Goal: Task Accomplishment & Management: Use online tool/utility

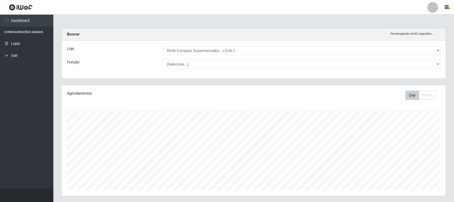
select select "158"
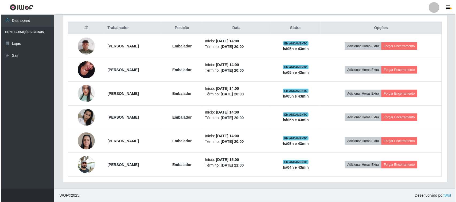
scroll to position [111, 384]
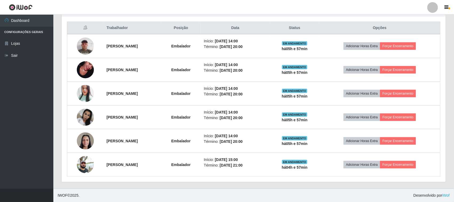
click at [441, 73] on div "Trabalhador Posição Data Status Opções [PERSON_NAME] Embalador Início: [DATE] 1…" at bounding box center [254, 99] width 384 height 166
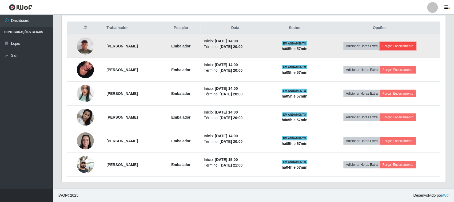
click at [406, 47] on button "Forçar Encerramento" at bounding box center [398, 45] width 36 height 7
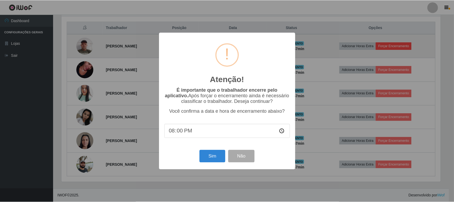
scroll to position [111, 381]
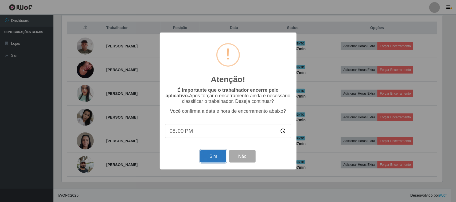
click at [207, 157] on button "Sim" at bounding box center [213, 156] width 26 height 13
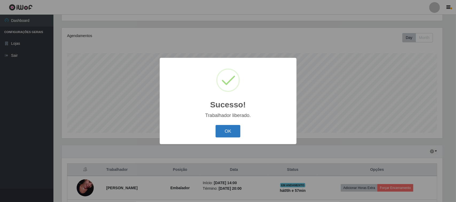
click at [230, 129] on button "OK" at bounding box center [227, 131] width 25 height 13
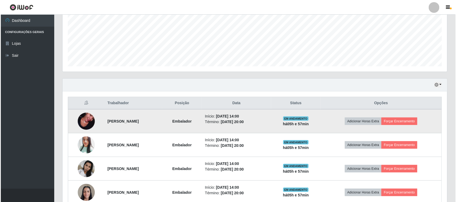
scroll to position [158, 0]
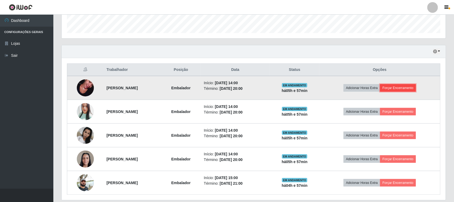
click at [414, 89] on button "Forçar Encerramento" at bounding box center [398, 87] width 36 height 7
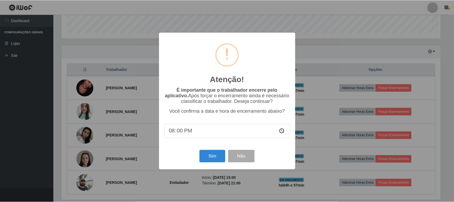
scroll to position [111, 381]
click at [220, 156] on button "Sim" at bounding box center [213, 156] width 26 height 13
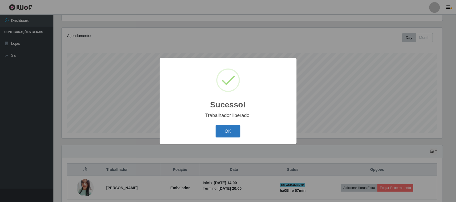
click at [234, 131] on button "OK" at bounding box center [227, 131] width 25 height 13
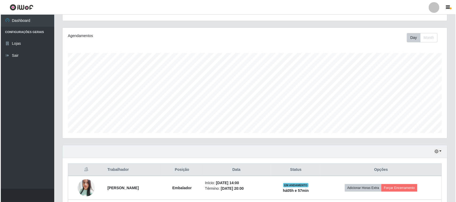
scroll to position [153, 0]
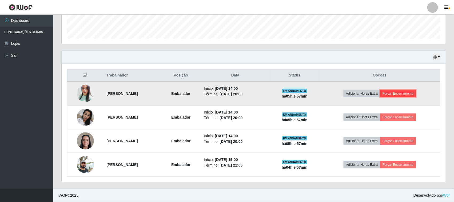
click at [412, 94] on button "Forçar Encerramento" at bounding box center [398, 93] width 36 height 7
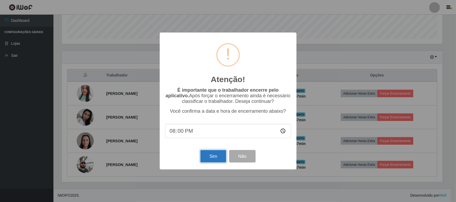
click at [207, 158] on button "Sim" at bounding box center [213, 156] width 26 height 13
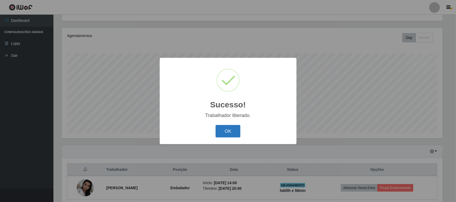
click at [227, 131] on button "OK" at bounding box center [227, 131] width 25 height 13
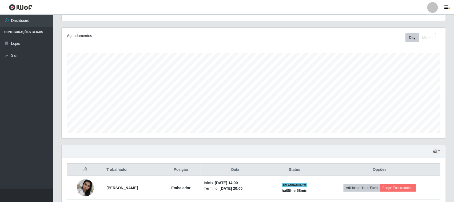
scroll to position [0, 0]
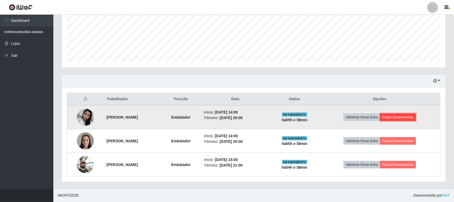
click at [398, 116] on button "Forçar Encerramento" at bounding box center [398, 117] width 36 height 7
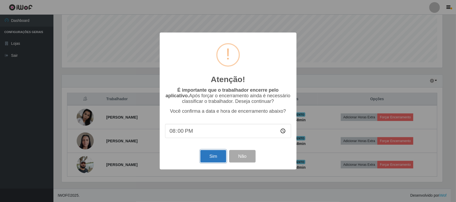
click at [212, 158] on button "Sim" at bounding box center [213, 156] width 26 height 13
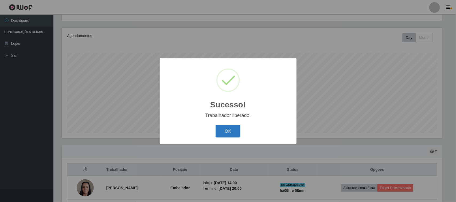
click at [224, 130] on button "OK" at bounding box center [227, 131] width 25 height 13
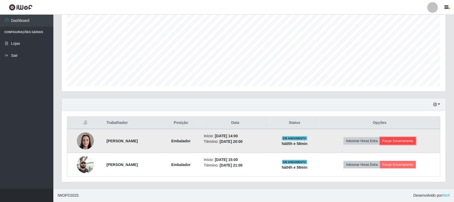
click at [401, 142] on button "Forçar Encerramento" at bounding box center [398, 140] width 36 height 7
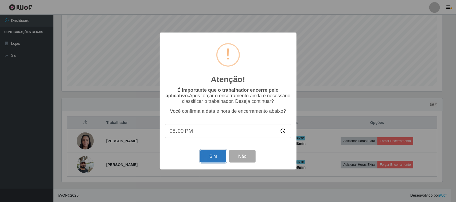
click at [214, 155] on button "Sim" at bounding box center [213, 156] width 26 height 13
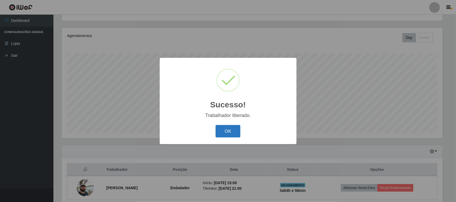
click at [227, 131] on button "OK" at bounding box center [227, 131] width 25 height 13
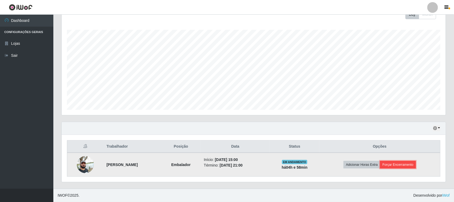
click at [394, 164] on button "Forçar Encerramento" at bounding box center [398, 164] width 36 height 7
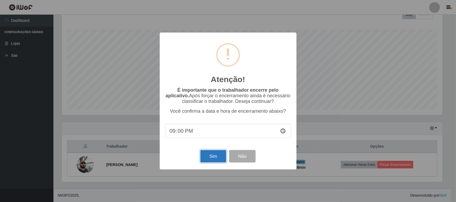
click at [207, 155] on button "Sim" at bounding box center [213, 156] width 26 height 13
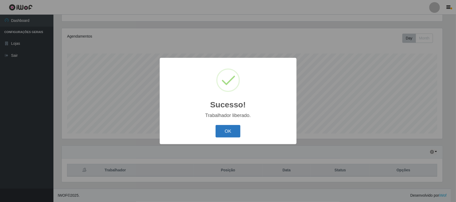
click at [230, 133] on button "OK" at bounding box center [227, 131] width 25 height 13
